Goal: Information Seeking & Learning: Understand process/instructions

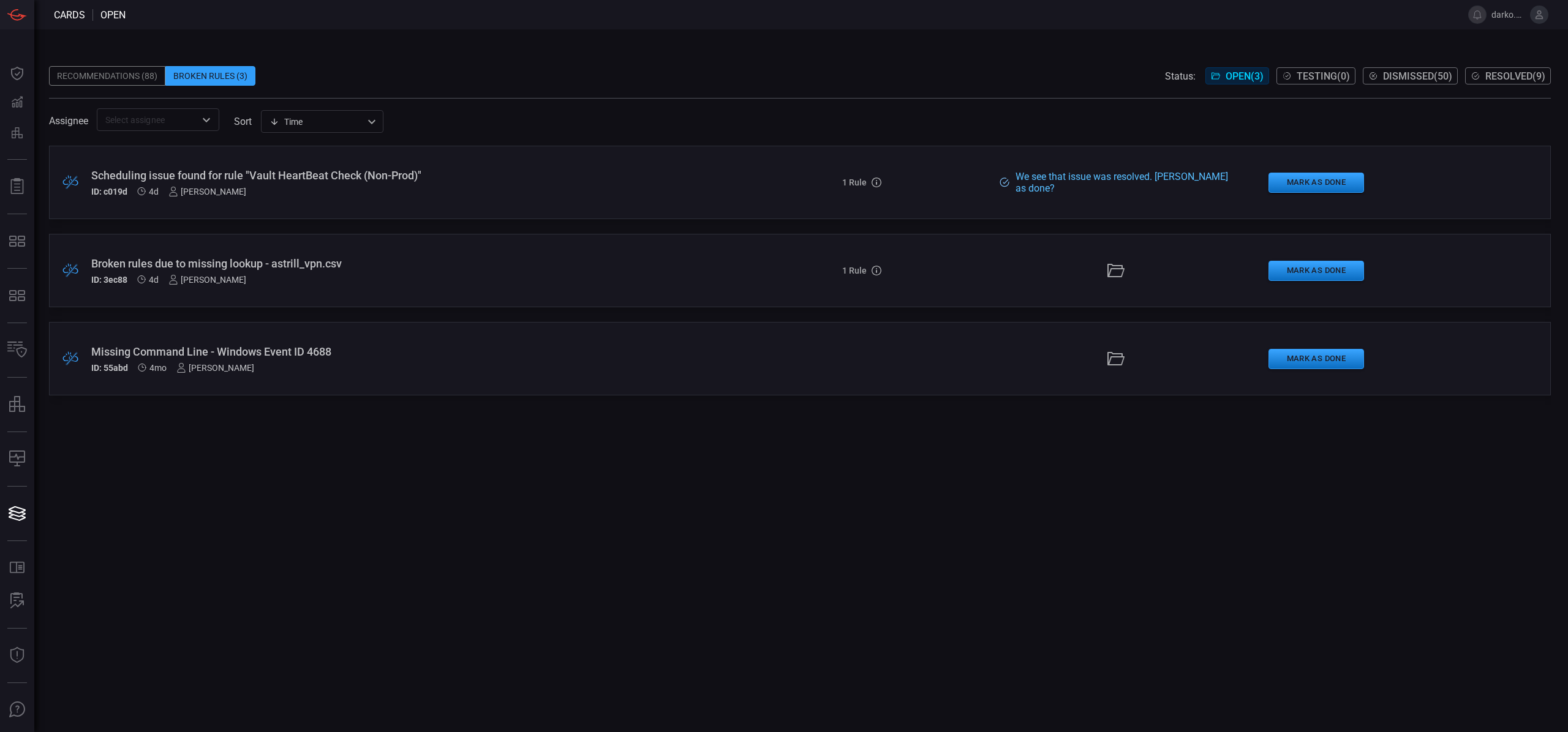
click at [571, 276] on div "ID: 3ec88 4d [PERSON_NAME]" at bounding box center [384, 279] width 585 height 10
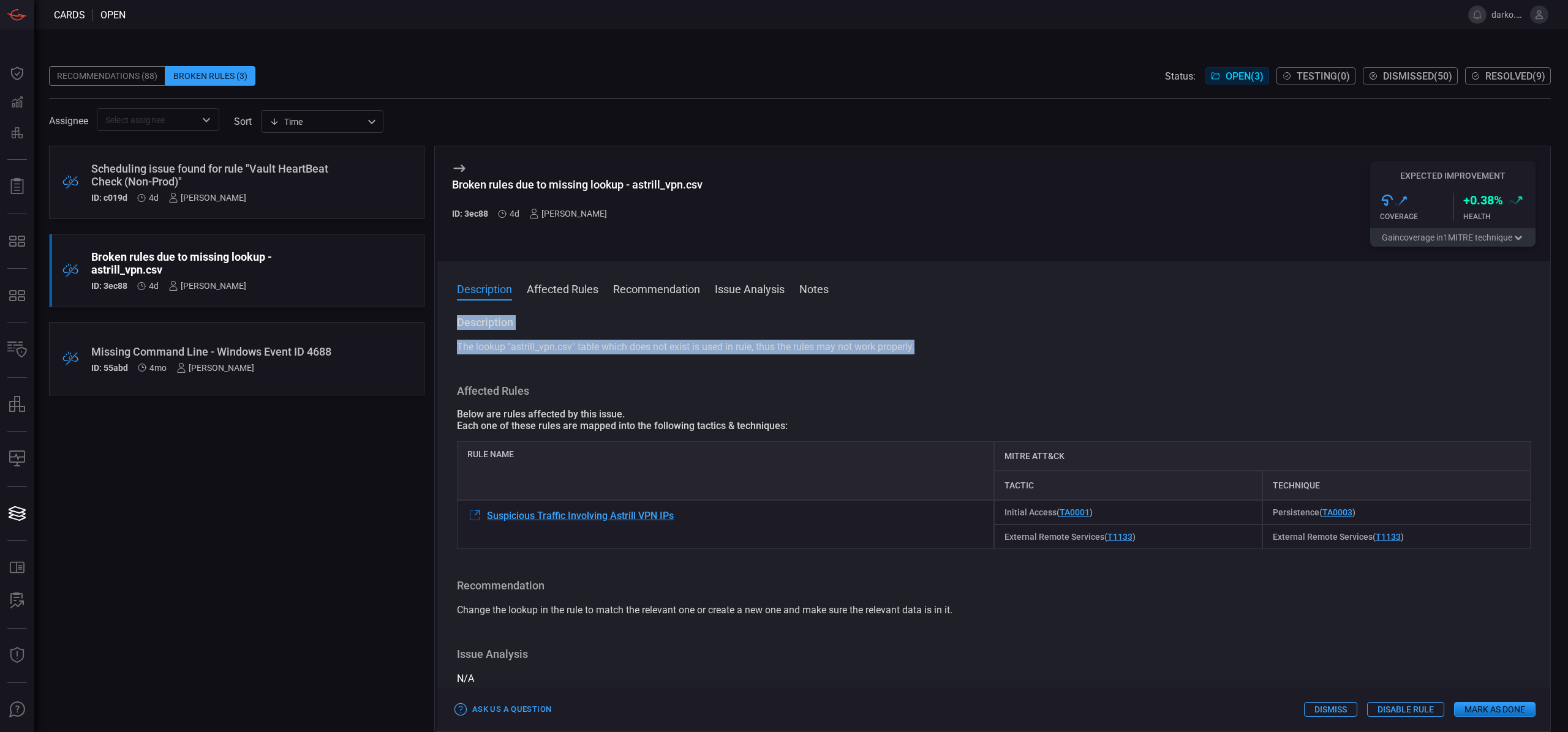
drag, startPoint x: 896, startPoint y: 346, endPoint x: 454, endPoint y: 321, distance: 442.7
click at [454, 321] on div "Description The lookup "astrill_vpn.csv" table which does not exist is used in …" at bounding box center [994, 520] width 1113 height 412
copy div "Description The lookup "astrill_vpn.csv" table which does not exist is used in …"
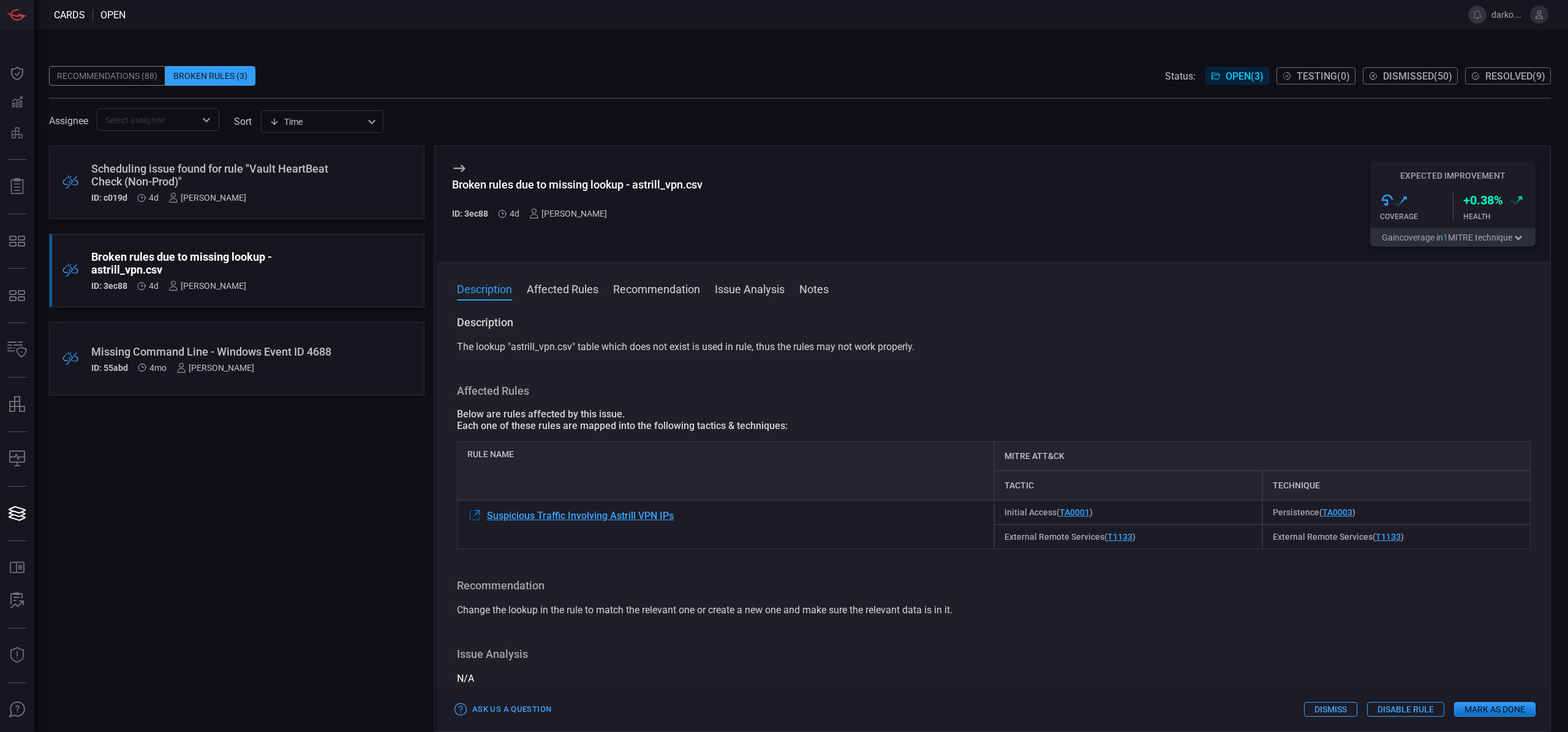
click at [536, 397] on div "Affected Rules Below are rules affected by this issue. Each one of these rules …" at bounding box center [993, 466] width 1074 height 165
drag, startPoint x: 637, startPoint y: 517, endPoint x: 487, endPoint y: 517, distance: 150.0
click at [487, 517] on div "Suspicious Traffic Involving Astrill VPN IPs" at bounding box center [725, 525] width 537 height 49
copy span "Suspicious Traffic Involving Astrill VPN IPs"
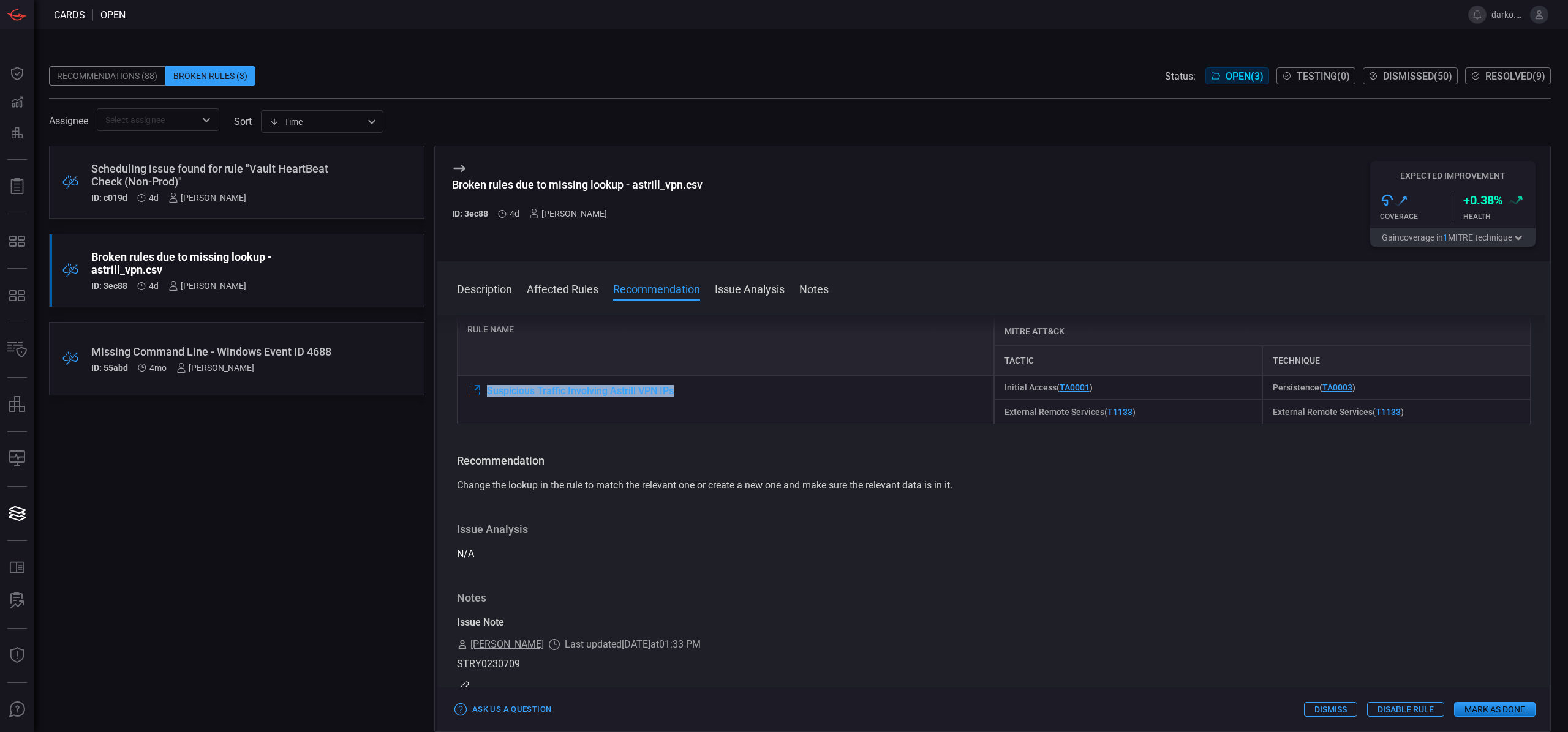
scroll to position [147, 0]
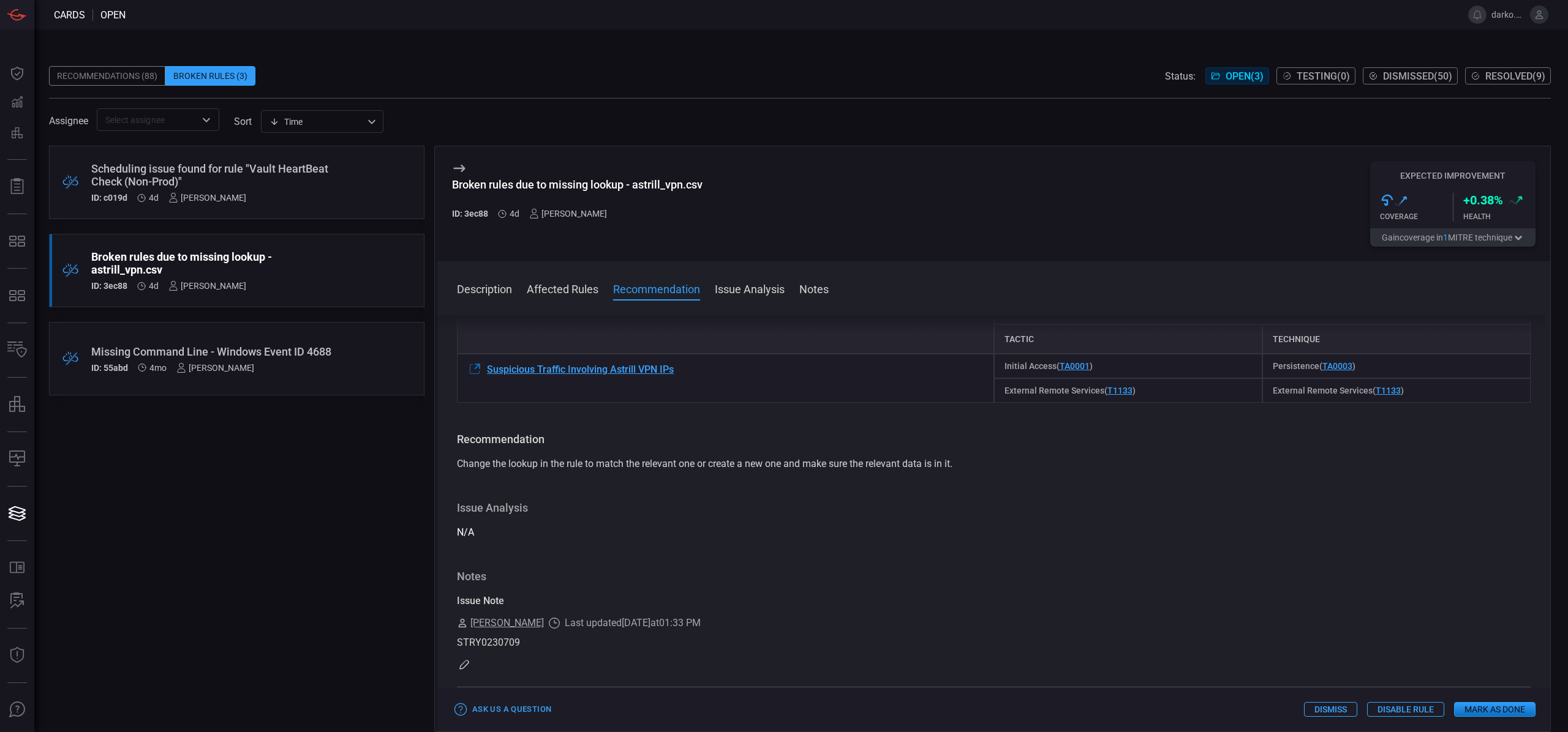
drag, startPoint x: 917, startPoint y: 492, endPoint x: 923, endPoint y: 487, distance: 7.8
click at [918, 491] on div "Description The lookup "astrill_vpn.csv" table which does not exist is used in …" at bounding box center [994, 520] width 1113 height 412
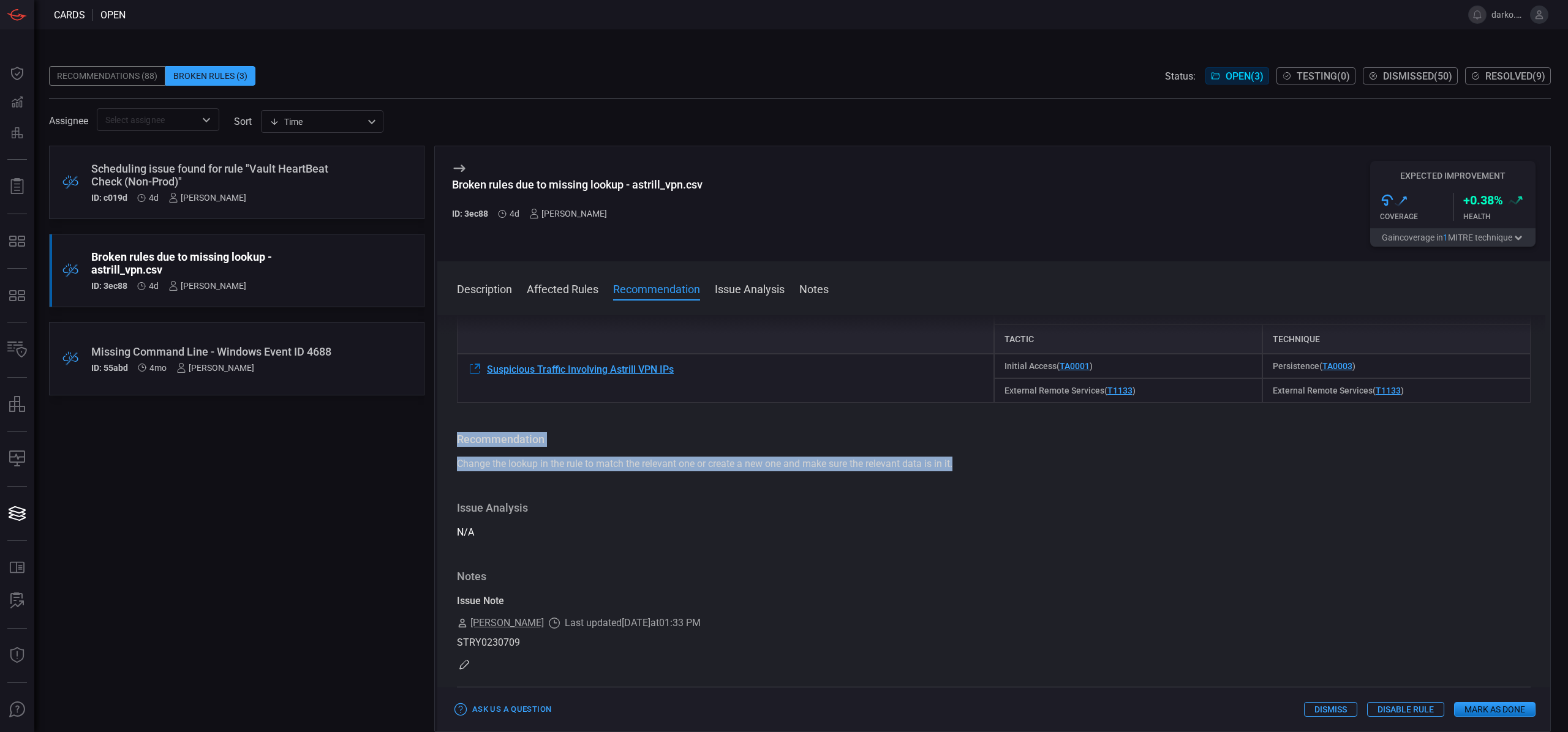
drag, startPoint x: 965, startPoint y: 460, endPoint x: 450, endPoint y: 433, distance: 515.7
click at [449, 433] on div "Description The lookup "astrill_vpn.csv" table which does not exist is used in …" at bounding box center [994, 520] width 1113 height 412
copy div "Recommendation Change the lookup in the rule to match the relevant one or creat…"
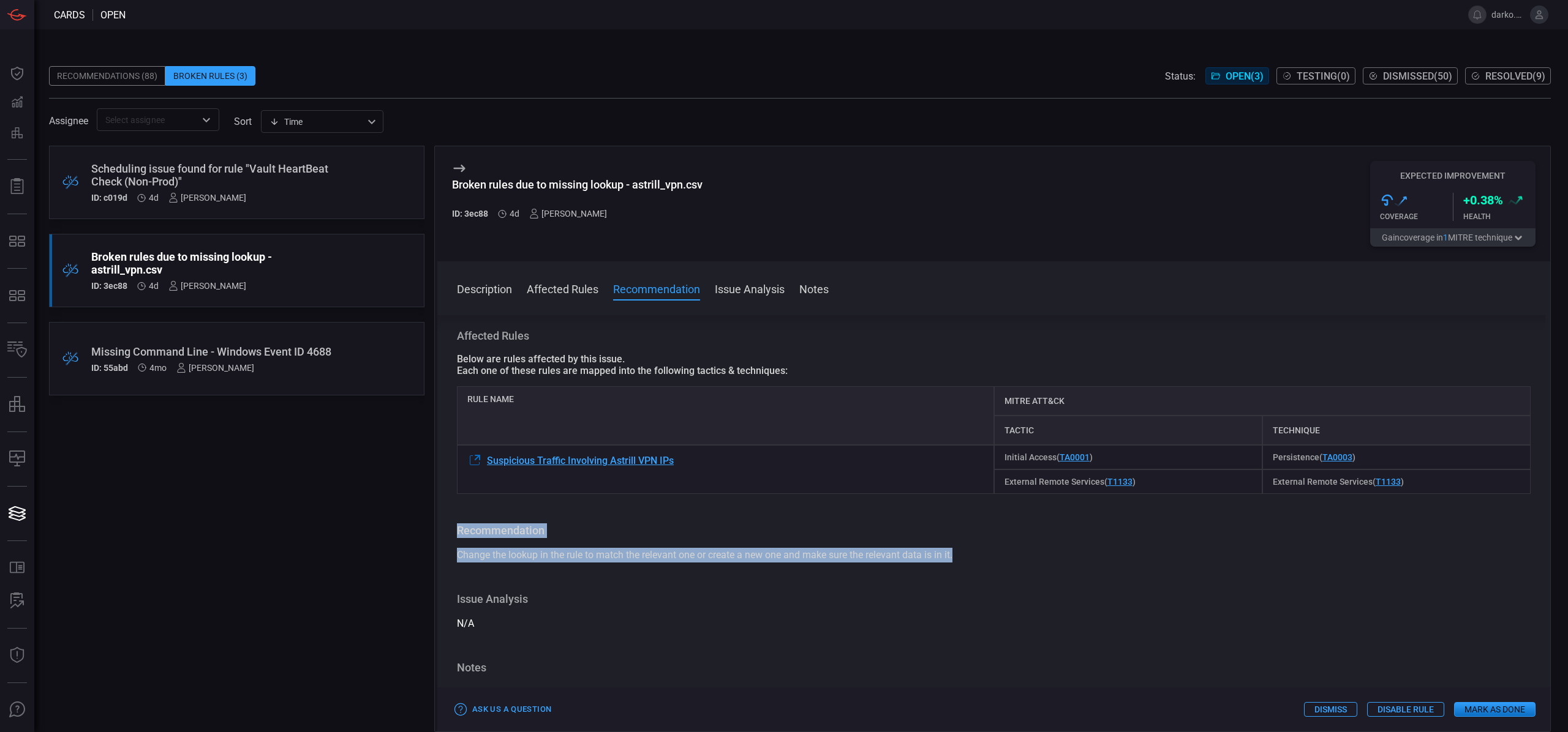
scroll to position [0, 0]
